Goal: Check status: Check status

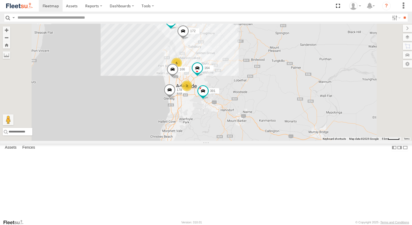
click at [0, 0] on div "391 Powerscaper" at bounding box center [0, 0] width 0 height 0
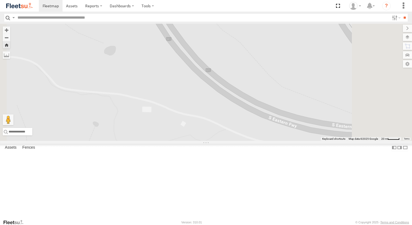
click at [0, 0] on div "391" at bounding box center [0, 0] width 0 height 0
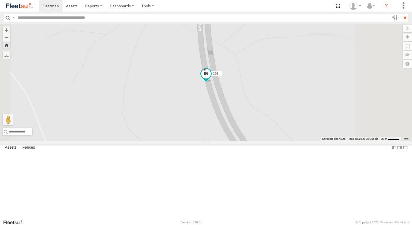
click at [211, 79] on span at bounding box center [206, 74] width 10 height 10
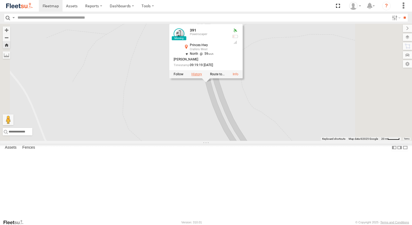
click at [202, 76] on label at bounding box center [197, 75] width 11 height 4
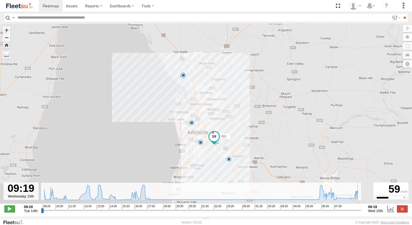
drag, startPoint x: 42, startPoint y: 214, endPoint x: 361, endPoint y: 206, distance: 319.6
type input "**********"
click at [361, 208] on input "range" at bounding box center [201, 210] width 320 height 5
click at [50, 6] on span at bounding box center [51, 5] width 16 height 5
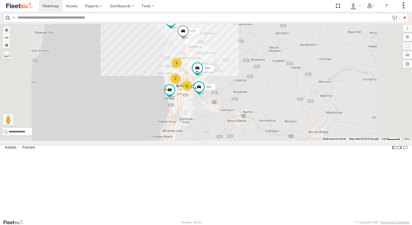
scroll to position [27, 0]
click at [0, 0] on div "137" at bounding box center [0, 0] width 0 height 0
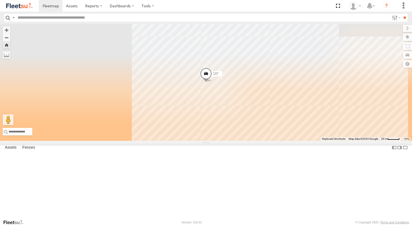
click at [0, 0] on div "153" at bounding box center [0, 0] width 0 height 0
